Goal: Check status: Check status

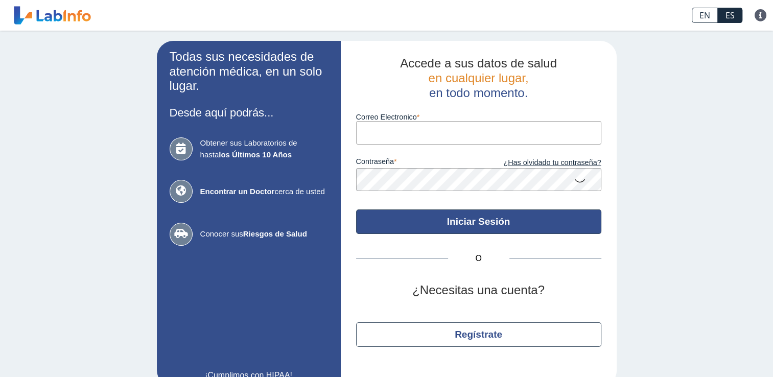
type input "[EMAIL_ADDRESS][DOMAIN_NAME]"
click at [472, 227] on button "Iniciar Sesión" at bounding box center [478, 221] width 245 height 25
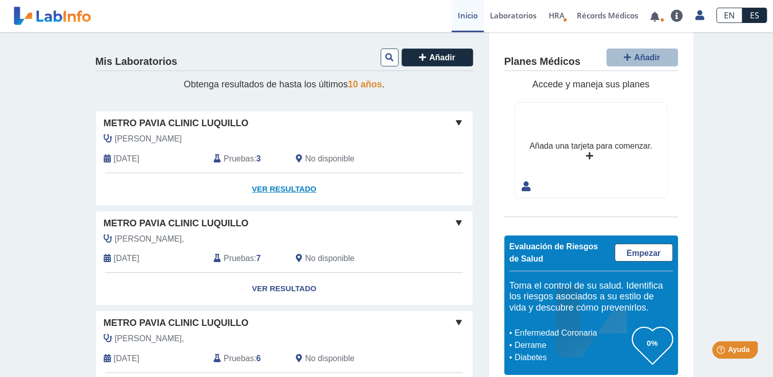
click at [295, 186] on link "Ver Resultado" at bounding box center [284, 189] width 377 height 32
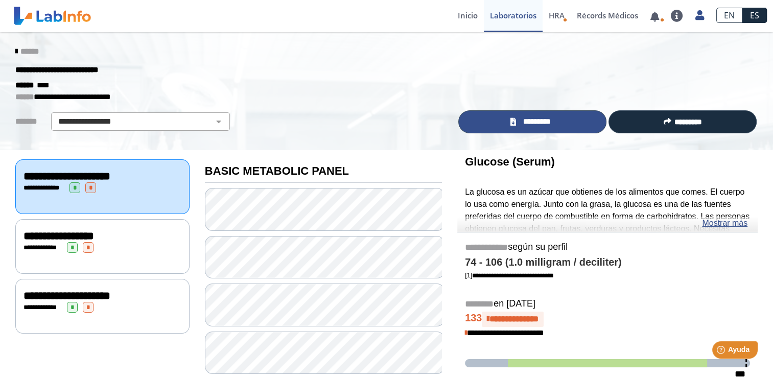
click at [535, 115] on link "*********" at bounding box center [532, 121] width 148 height 23
